Goal: Task Accomplishment & Management: Manage account settings

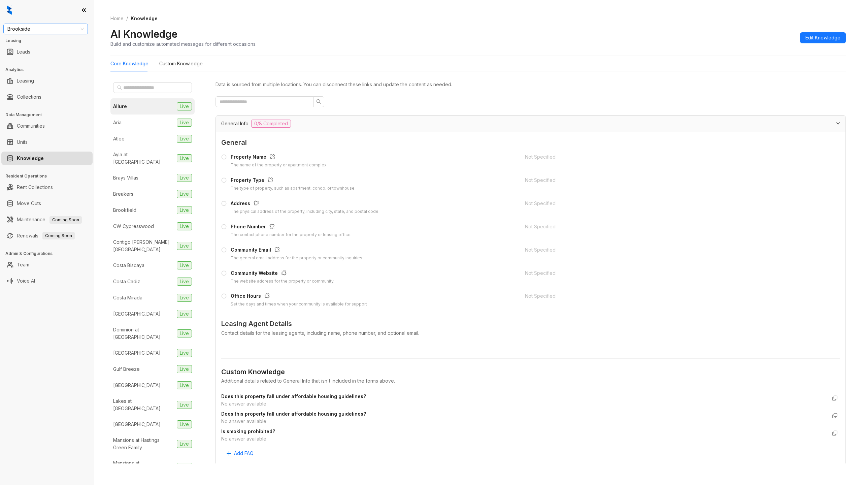
click at [47, 31] on span "Brookside" at bounding box center [45, 29] width 76 height 10
click at [49, 104] on div "United Apartment Group" at bounding box center [46, 103] width 74 height 7
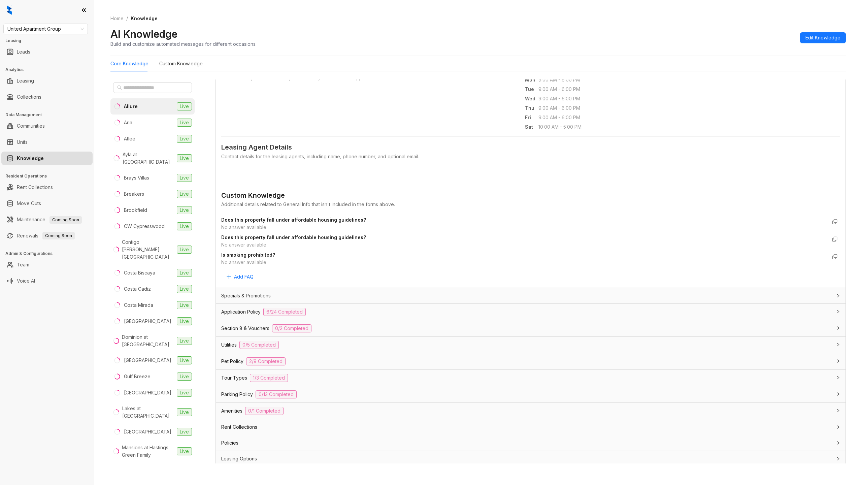
scroll to position [245, 0]
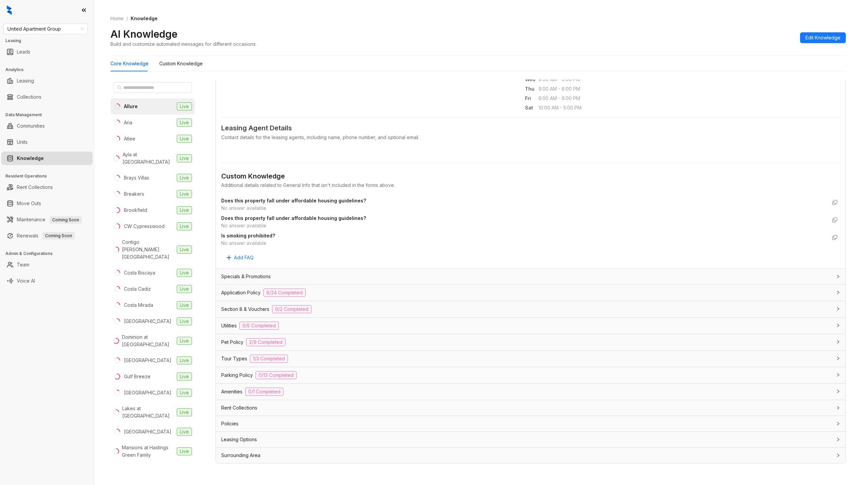
click at [244, 371] on span "Parking Policy" at bounding box center [237, 374] width 32 height 7
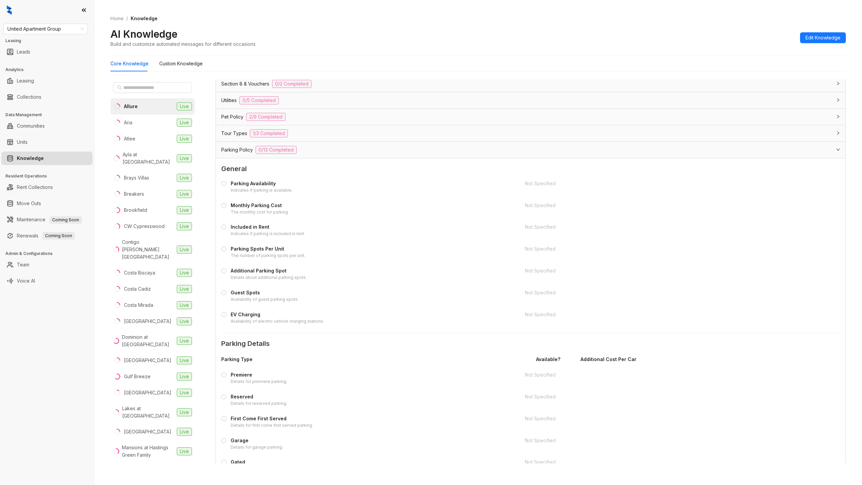
scroll to position [485, 0]
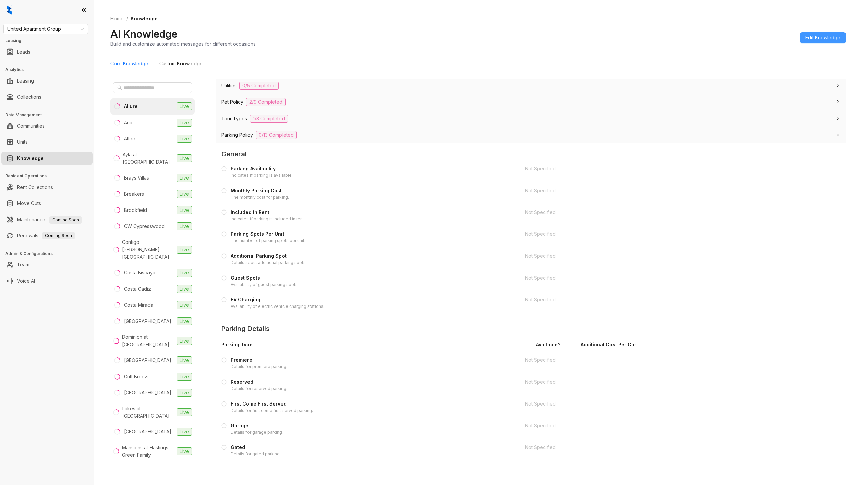
click at [822, 38] on span "Edit Knowledge" at bounding box center [822, 37] width 35 height 7
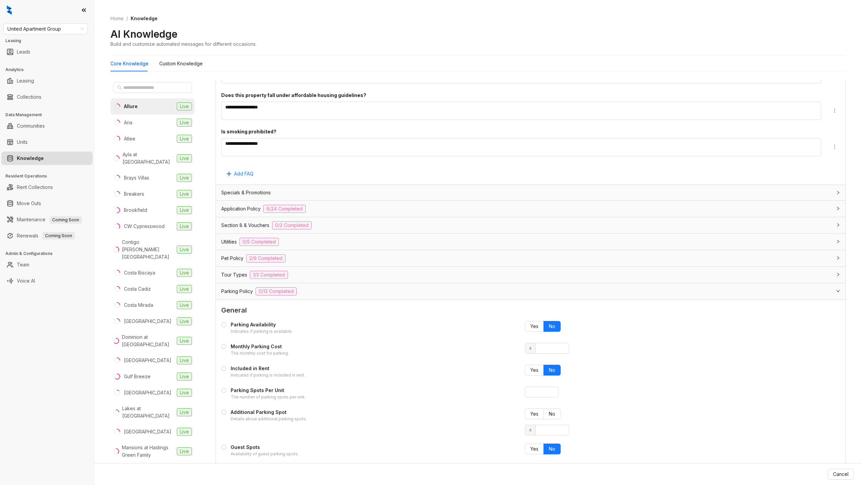
scroll to position [641, 0]
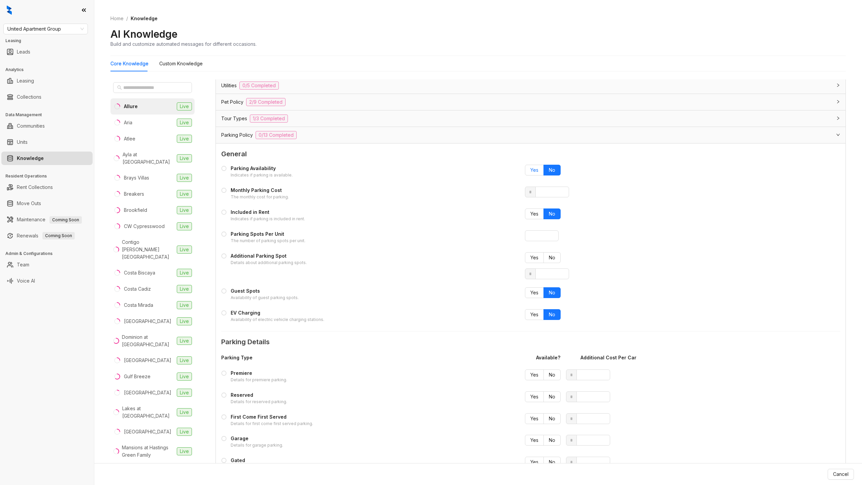
click at [535, 169] on span "Yes" at bounding box center [534, 170] width 8 height 6
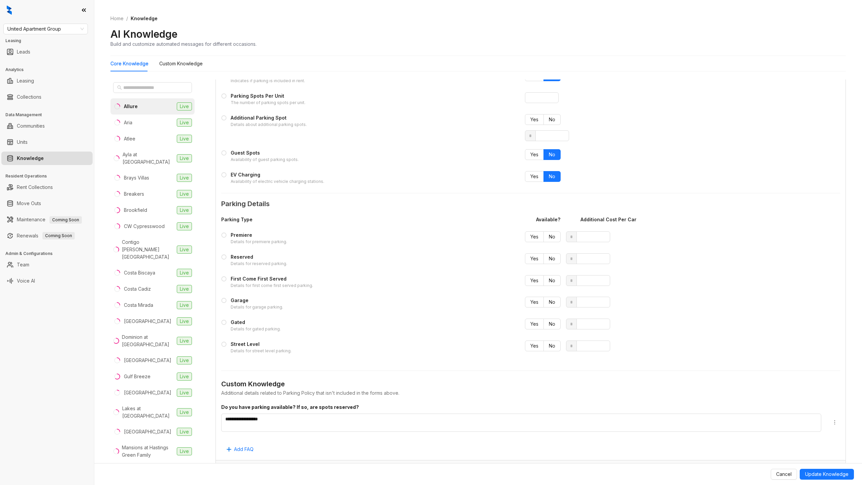
scroll to position [814, 0]
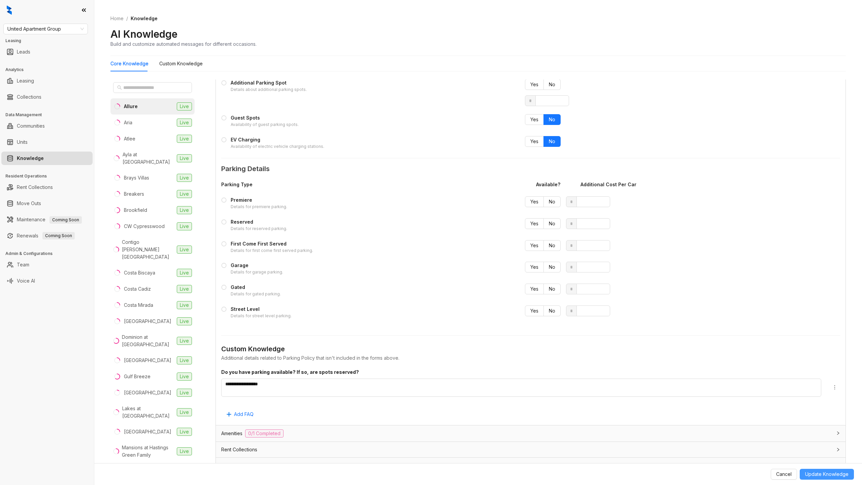
click at [821, 471] on span "Update Knowledge" at bounding box center [826, 473] width 43 height 7
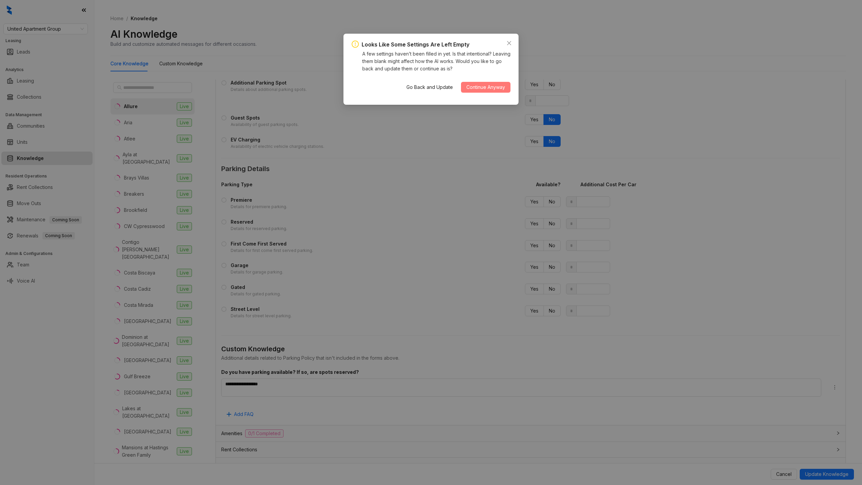
click at [482, 88] on span "Continue Anyway" at bounding box center [485, 86] width 39 height 7
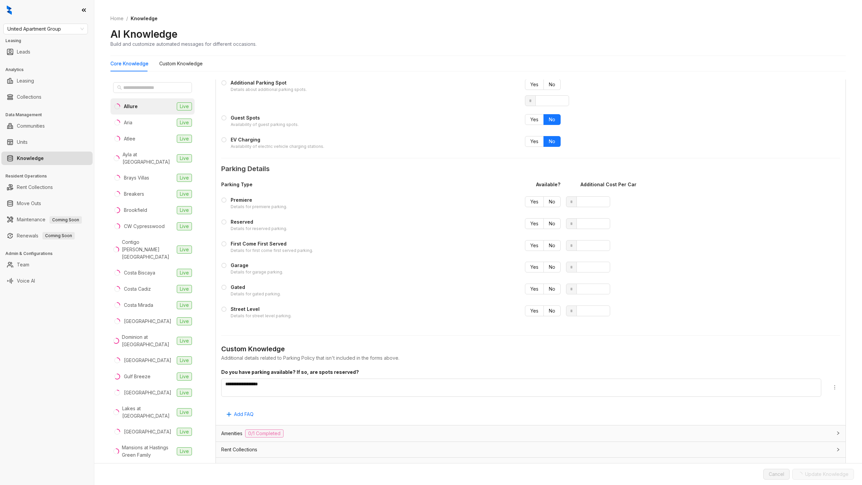
type input "*"
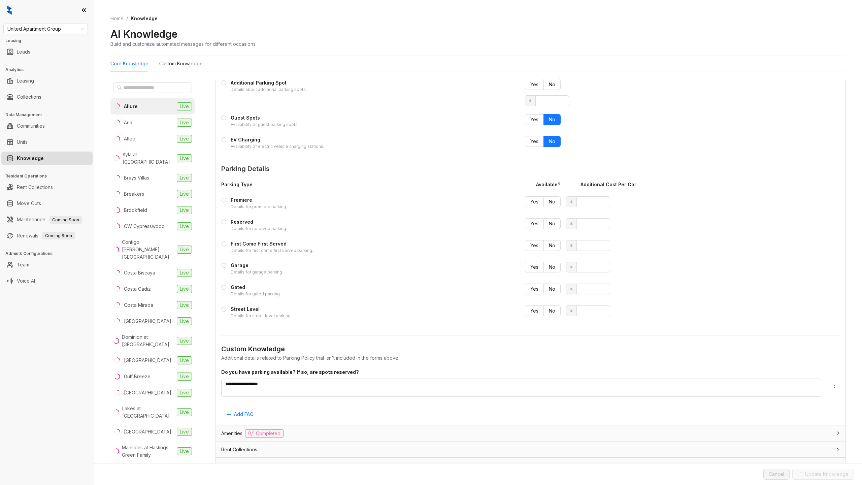
type input "*"
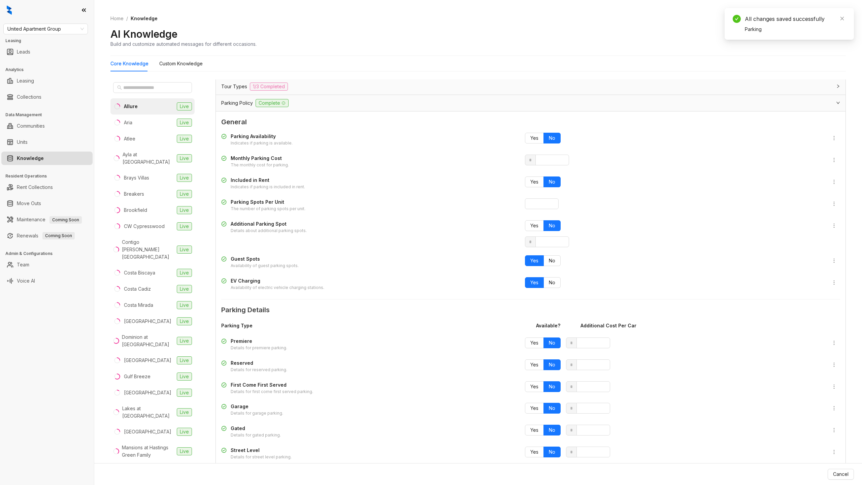
scroll to position [670, 0]
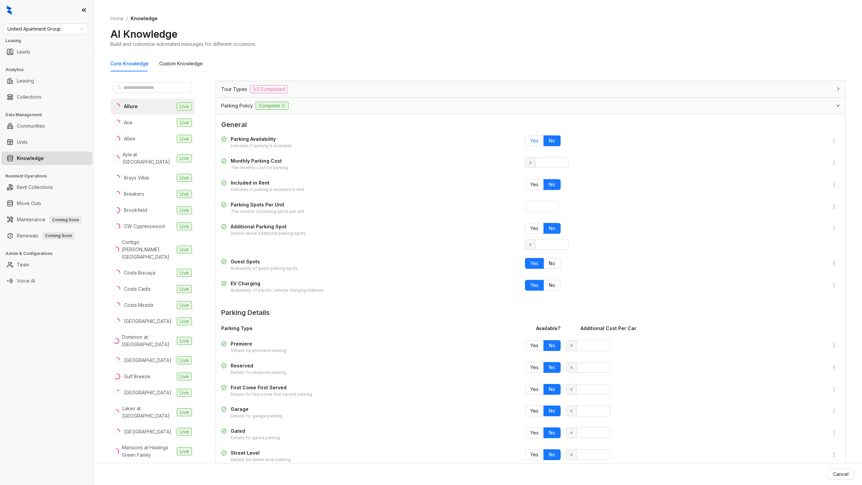
click at [537, 142] on span "Yes" at bounding box center [534, 141] width 8 height 6
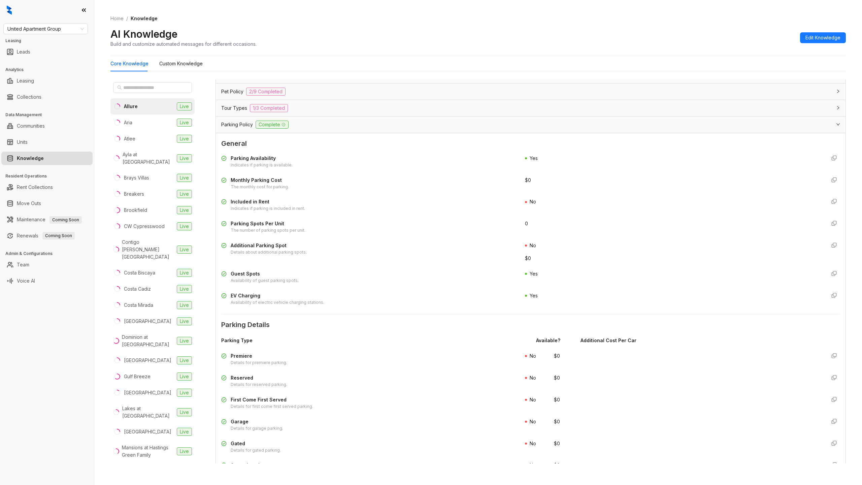
scroll to position [503, 0]
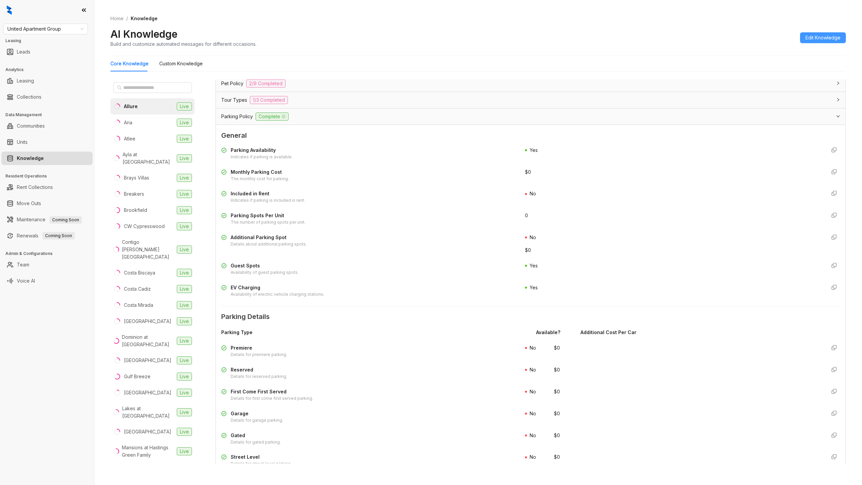
click at [816, 32] on button "Edit Knowledge" at bounding box center [823, 37] width 46 height 11
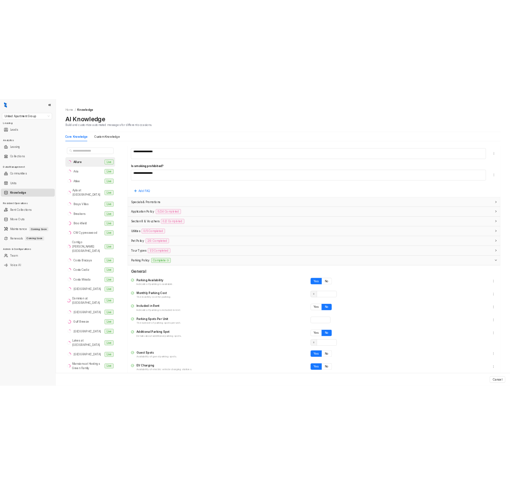
scroll to position [660, 0]
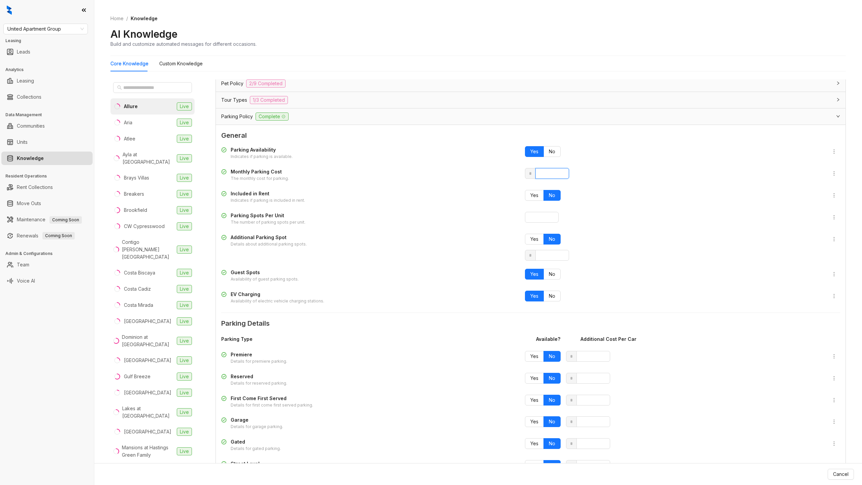
click at [538, 172] on input "*" at bounding box center [552, 173] width 34 height 11
type input "**"
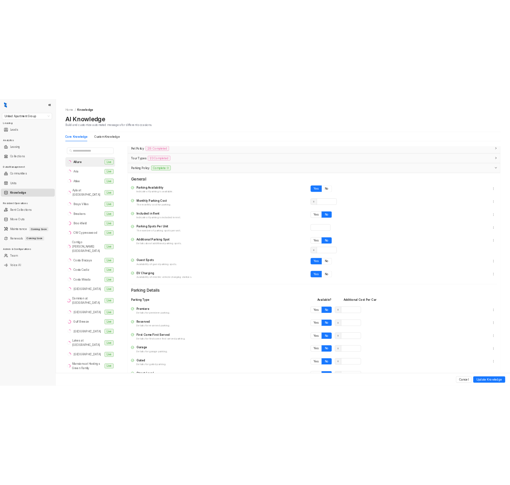
scroll to position [691, 0]
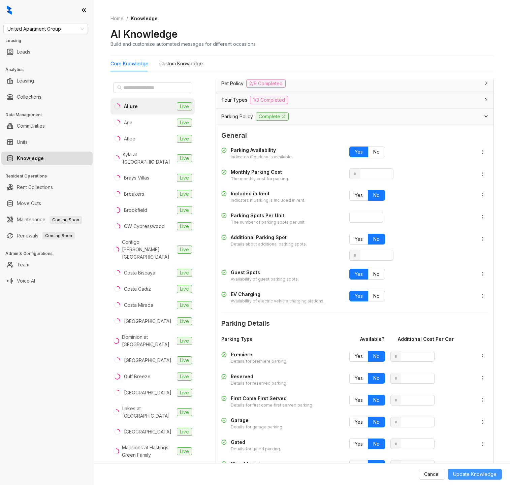
click at [483, 474] on span "Update Knowledge" at bounding box center [474, 473] width 43 height 7
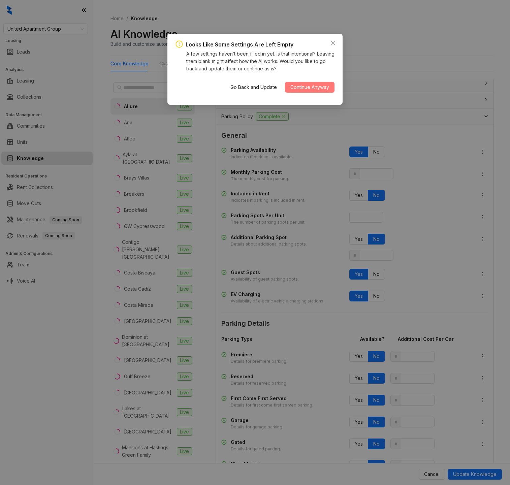
click at [313, 85] on span "Continue Anyway" at bounding box center [309, 86] width 39 height 7
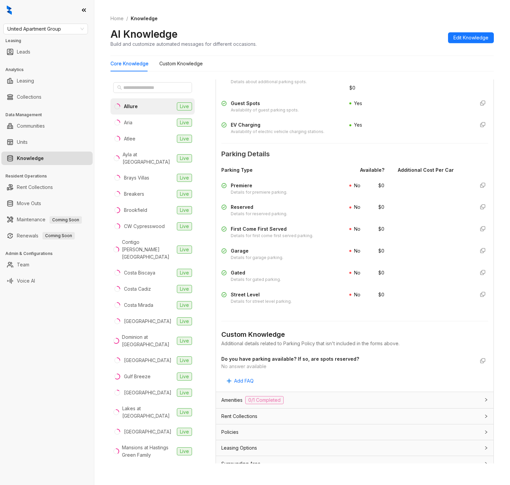
scroll to position [529, 0]
